Goal: Information Seeking & Learning: Learn about a topic

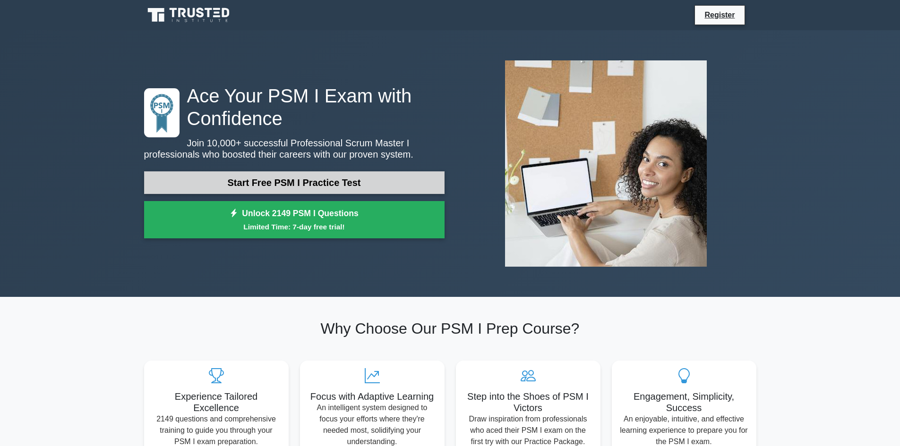
click at [387, 188] on link "Start Free PSM I Practice Test" at bounding box center [294, 183] width 300 height 23
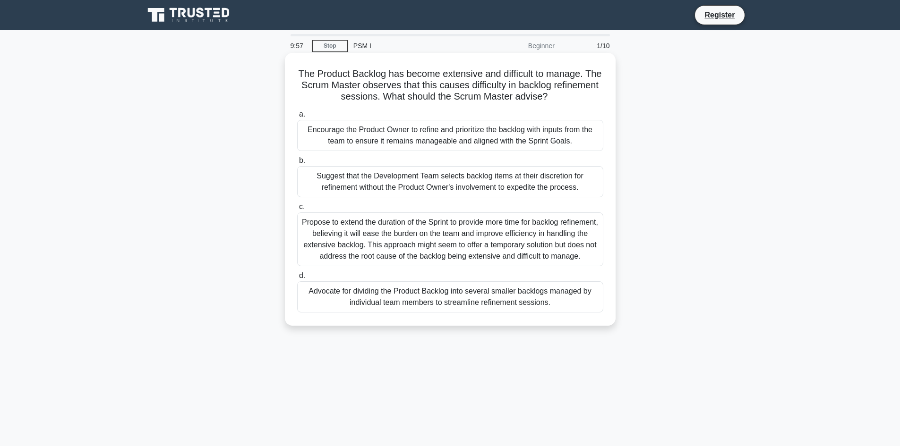
click at [466, 139] on div "Encourage the Product Owner to refine and prioritize the backlog with inputs fr…" at bounding box center [450, 135] width 306 height 31
click at [297, 118] on input "a. Encourage the Product Owner to refine and prioritize the backlog with inputs…" at bounding box center [297, 115] width 0 height 6
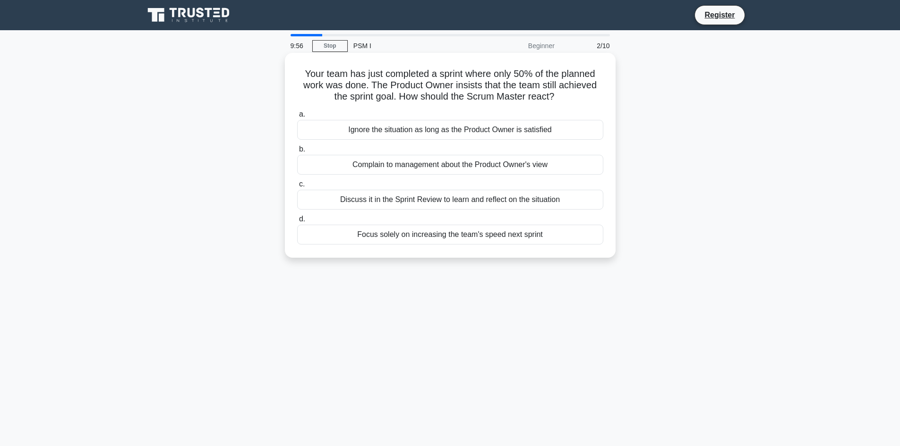
click at [388, 172] on div "Complain to management about the Product Owner's view" at bounding box center [450, 165] width 306 height 20
click at [297, 153] on input "b. Complain to management about the Product Owner's view" at bounding box center [297, 149] width 0 height 6
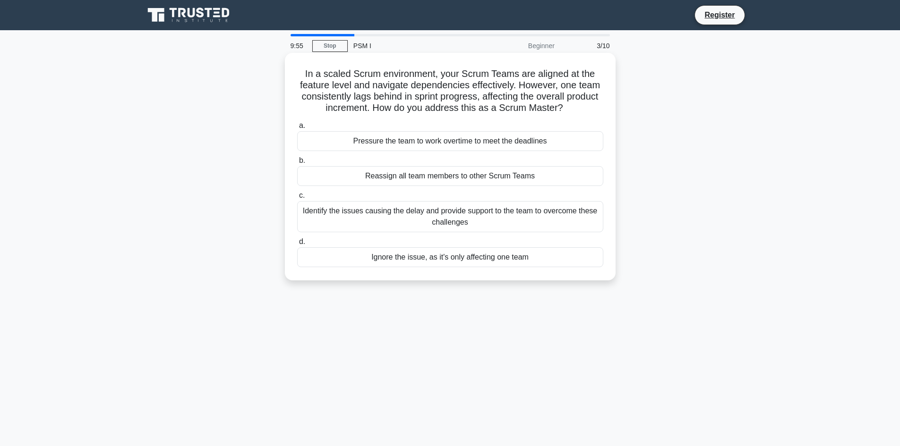
click at [409, 145] on div "Pressure the team to work overtime to meet the deadlines" at bounding box center [450, 141] width 306 height 20
click at [297, 129] on input "a. Pressure the team to work overtime to meet the deadlines" at bounding box center [297, 126] width 0 height 6
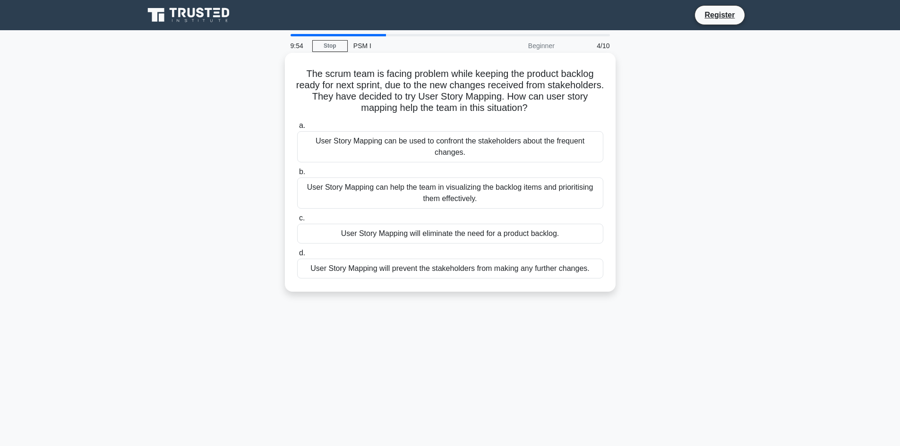
click at [379, 226] on div "User Story Mapping will eliminate the need for a product backlog." at bounding box center [450, 234] width 306 height 20
click at [297, 222] on input "c. User Story Mapping will eliminate the need for a product backlog." at bounding box center [297, 218] width 0 height 6
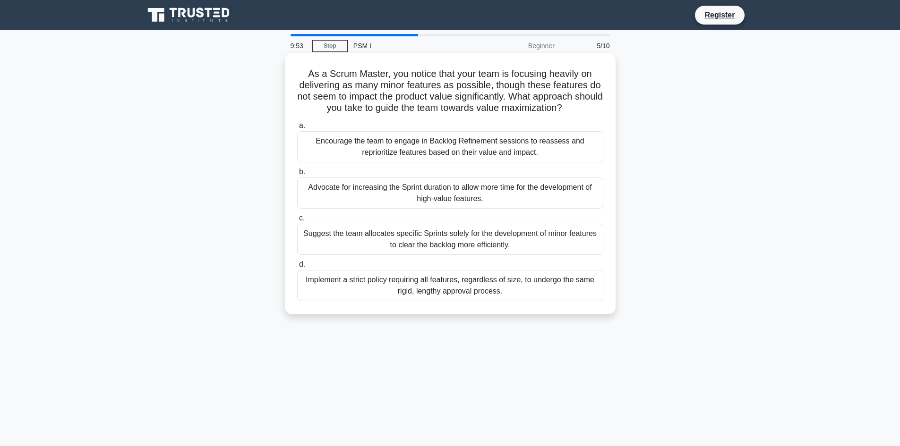
click at [377, 153] on div "Encourage the team to engage in Backlog Refinement sessions to reassess and rep…" at bounding box center [450, 146] width 306 height 31
click at [297, 129] on input "a. Encourage the team to engage in Backlog Refinement sessions to reassess and …" at bounding box center [297, 126] width 0 height 6
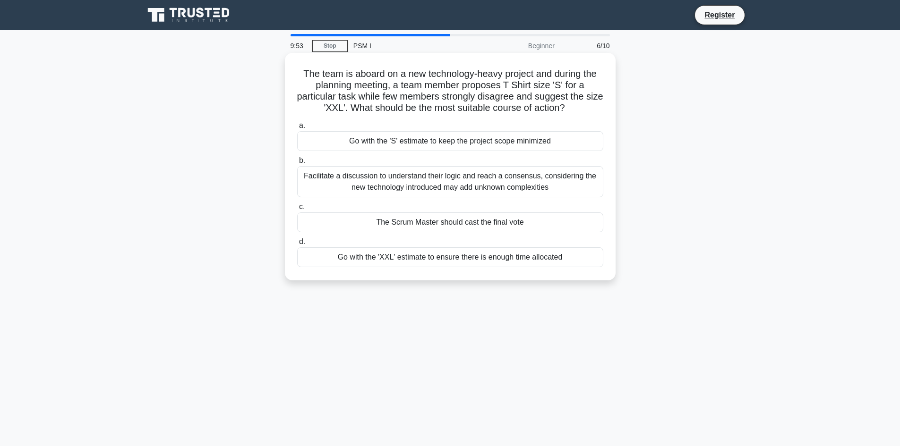
click at [393, 200] on div "a. Go with the 'S' estimate to keep the project scope minimized b. c. d." at bounding box center [451, 193] width 318 height 151
click at [385, 214] on div "The Scrum Master should cast the final vote" at bounding box center [450, 223] width 306 height 20
click at [297, 210] on input "c. The Scrum Master should cast the final vote" at bounding box center [297, 207] width 0 height 6
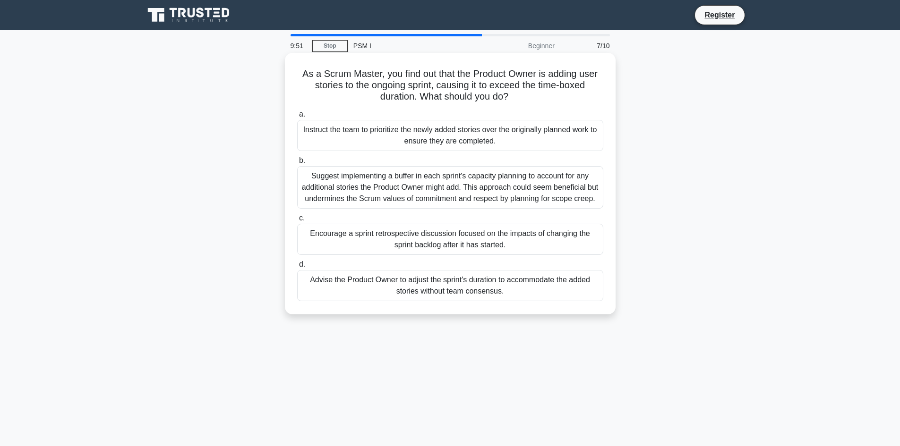
click at [387, 204] on div "Suggest implementing a buffer in each sprint's capacity planning to account for…" at bounding box center [450, 187] width 306 height 43
click at [297, 164] on input "b. Suggest implementing a buffer in each sprint's capacity planning to account …" at bounding box center [297, 161] width 0 height 6
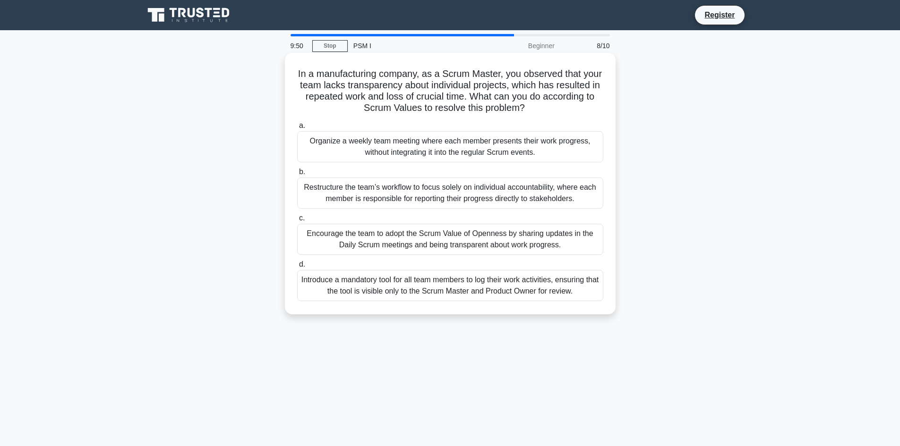
click at [414, 146] on div "Organize a weekly team meeting where each member presents their work progress, …" at bounding box center [450, 146] width 306 height 31
click at [297, 129] on input "a. Organize a weekly team meeting where each member presents their work progres…" at bounding box center [297, 126] width 0 height 6
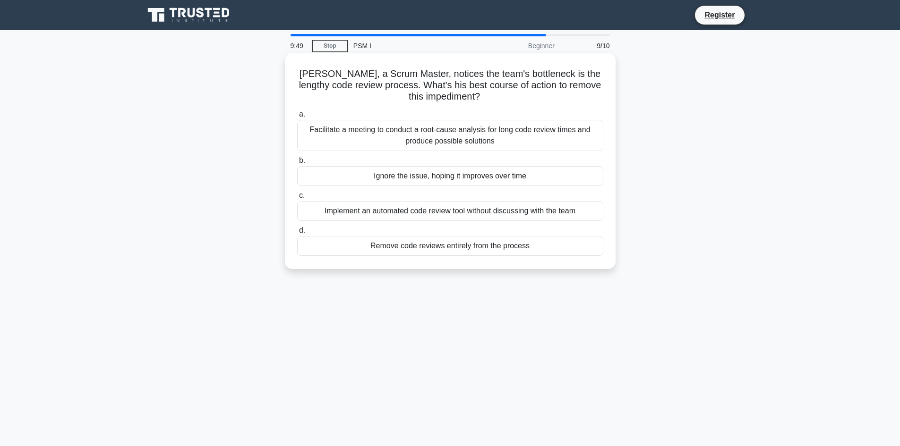
click at [405, 226] on label "d. Remove code reviews entirely from the process" at bounding box center [450, 240] width 306 height 31
click at [297, 228] on input "d. Remove code reviews entirely from the process" at bounding box center [297, 231] width 0 height 6
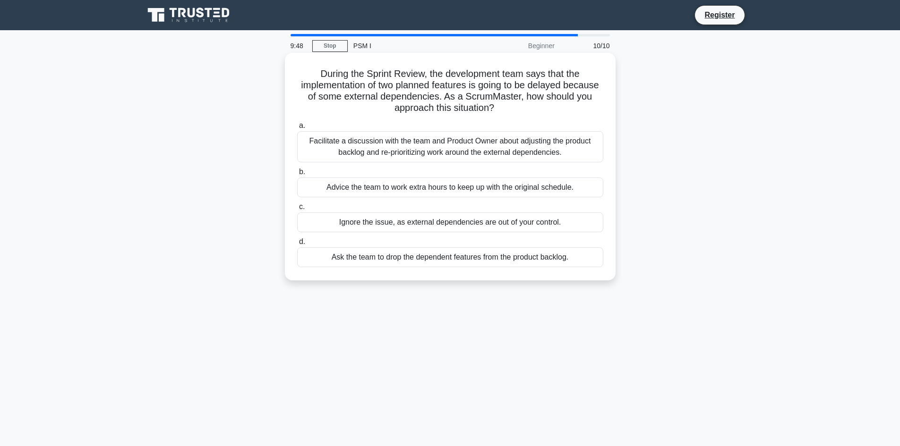
click at [414, 152] on div "Facilitate a discussion with the team and Product Owner about adjusting the pro…" at bounding box center [450, 146] width 306 height 31
click at [297, 129] on input "a. Facilitate a discussion with the team and Product Owner about adjusting the …" at bounding box center [297, 126] width 0 height 6
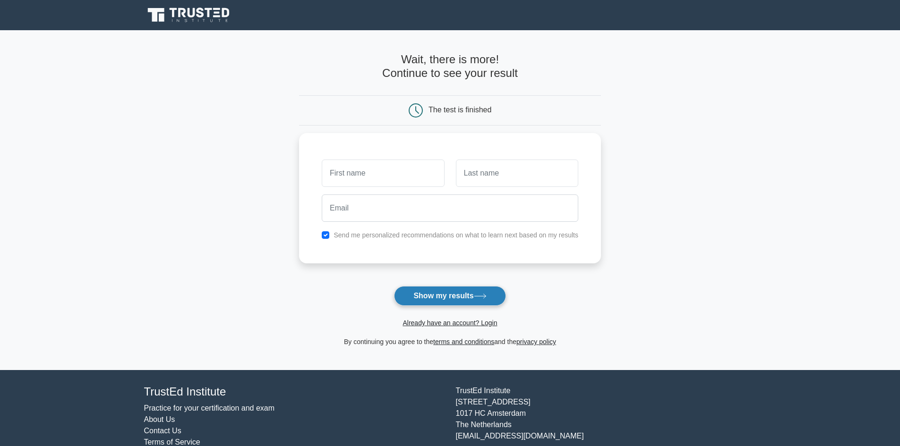
click at [444, 296] on button "Show my results" at bounding box center [450, 296] width 112 height 20
click at [360, 163] on input "text" at bounding box center [383, 170] width 122 height 27
click at [360, 167] on input "text" at bounding box center [383, 170] width 122 height 27
type input "[PERSON_NAME]"
click at [496, 172] on input "text" at bounding box center [517, 170] width 122 height 27
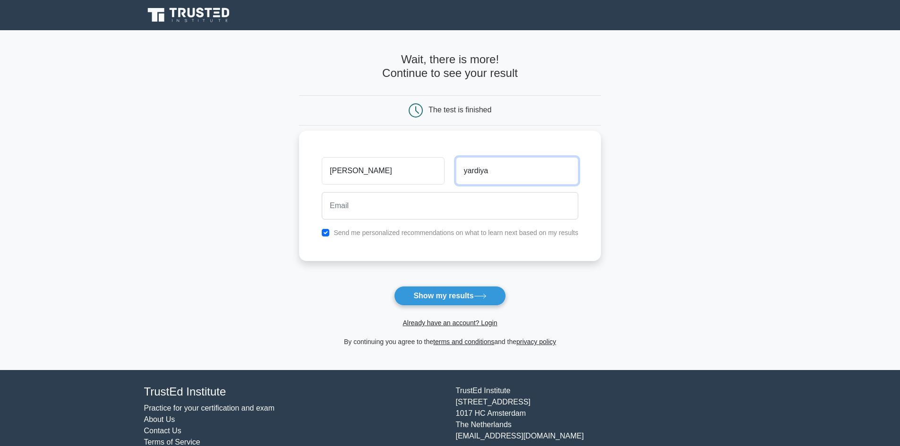
type input "yardiya"
click at [404, 219] on input "email" at bounding box center [450, 205] width 257 height 27
type input "[EMAIL_ADDRESS][DOMAIN_NAME]"
click at [466, 292] on button "Show my results" at bounding box center [450, 296] width 112 height 20
